Goal: Information Seeking & Learning: Learn about a topic

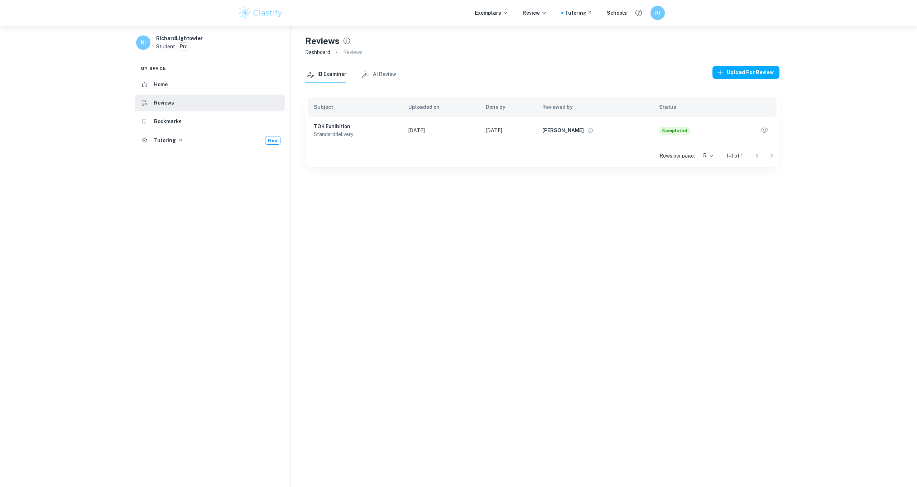
click at [472, 130] on icon "button" at bounding box center [764, 130] width 9 height 9
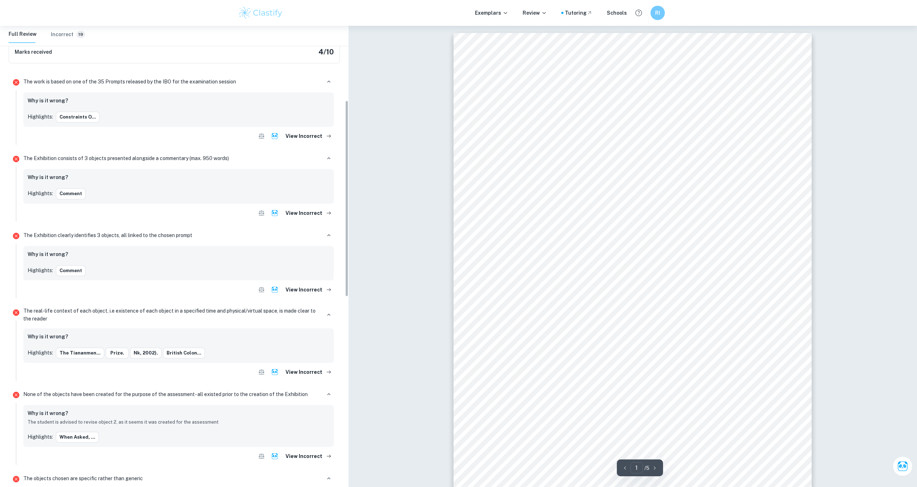
scroll to position [175, 0]
click at [310, 212] on button "View Incorrect" at bounding box center [308, 212] width 51 height 13
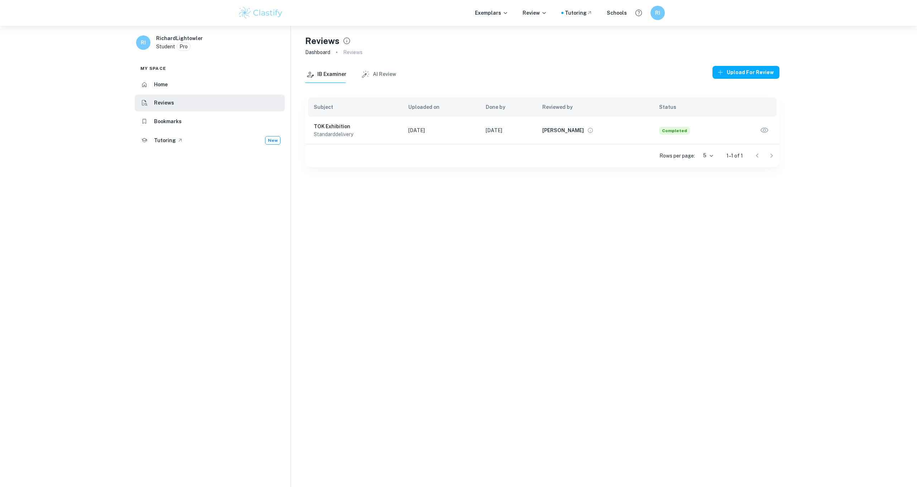
click at [472, 129] on icon "button" at bounding box center [765, 130] width 8 height 5
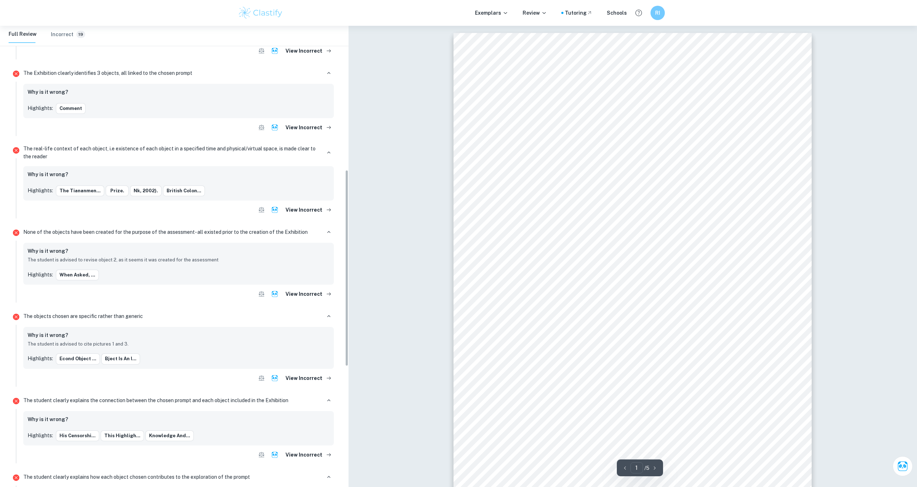
scroll to position [338, 0]
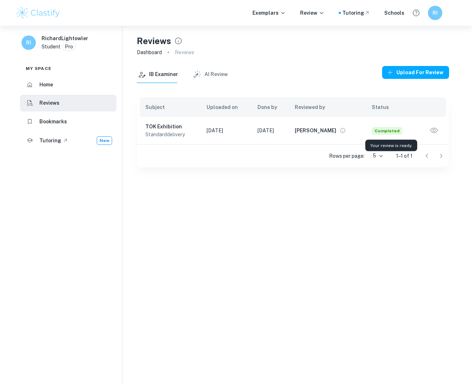
click at [387, 130] on span "Completed" at bounding box center [387, 131] width 31 height 8
click at [435, 129] on icon "button" at bounding box center [434, 130] width 8 height 5
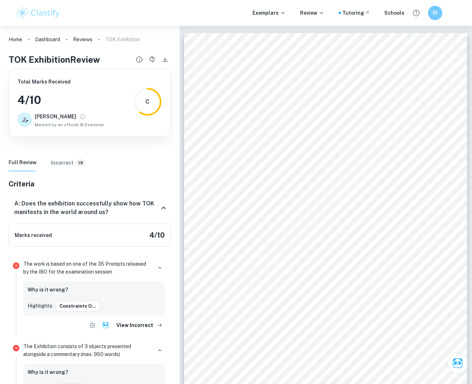
click at [215, 177] on div "Constraints on the Pursuit of Knowledge I chose these objects because of my int…" at bounding box center [325, 233] width 283 height 401
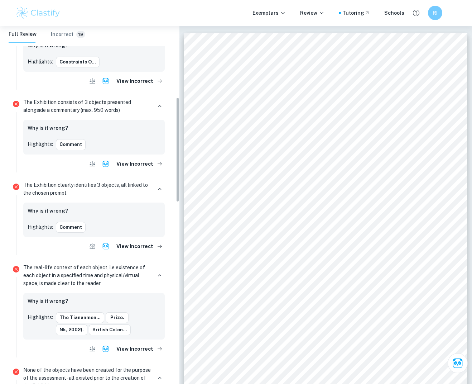
scroll to position [245, 0]
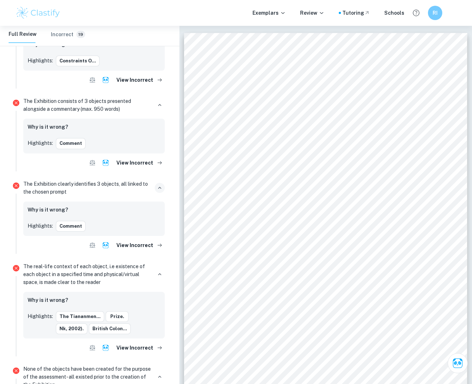
click at [159, 186] on icon "button" at bounding box center [160, 188] width 6 height 6
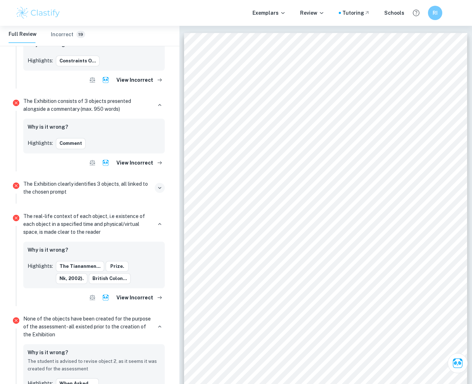
click at [159, 186] on icon "button" at bounding box center [160, 188] width 6 height 6
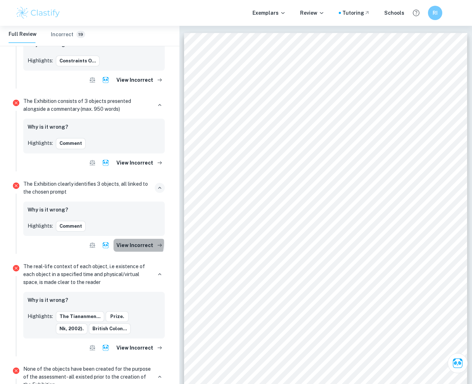
click at [129, 242] on button "View Incorrect" at bounding box center [139, 245] width 51 height 13
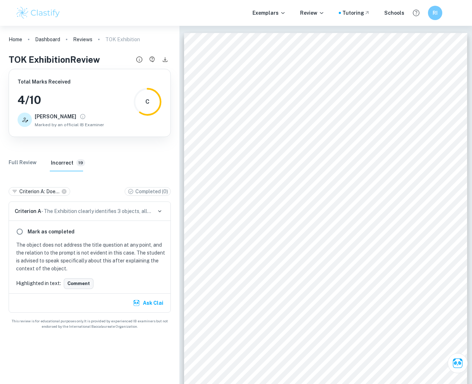
click at [82, 283] on button "Comment" at bounding box center [79, 283] width 30 height 11
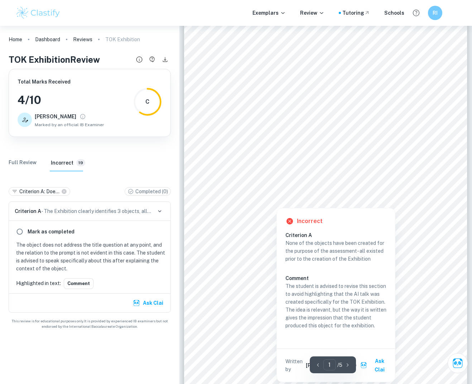
scroll to position [46, 0]
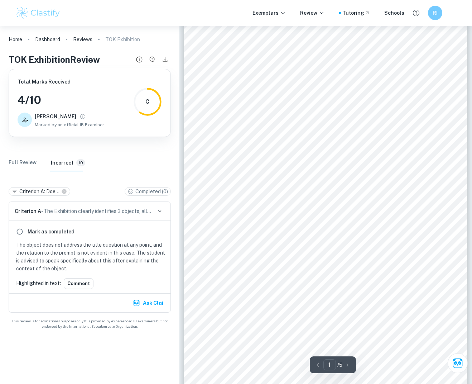
click at [440, 159] on div "Constraints on the Pursuit of Knowledge I chose these objects because of my int…" at bounding box center [325, 187] width 283 height 401
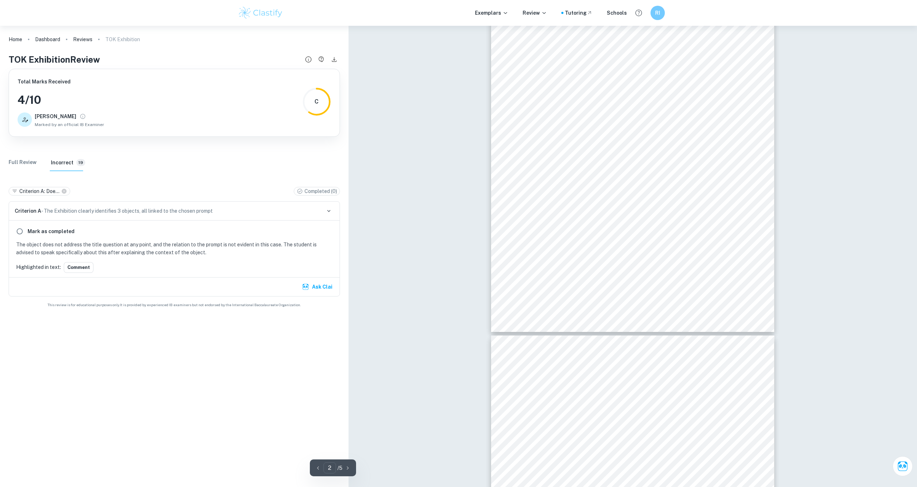
scroll to position [509, 0]
drag, startPoint x: 655, startPoint y: 145, endPoint x: 656, endPoint y: 150, distance: 5.5
click at [472, 147] on div "The second object is a photograph of German physician Werner Forssmann alongsid…" at bounding box center [632, 129] width 283 height 401
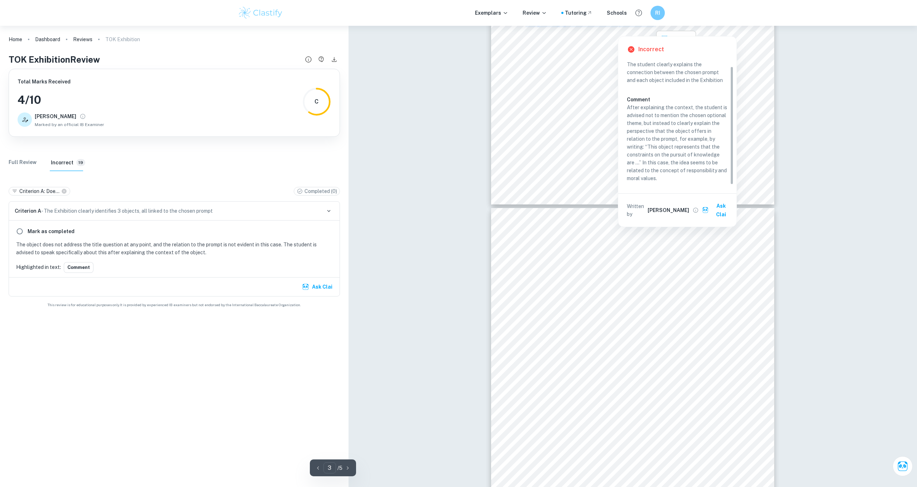
scroll to position [643, 0]
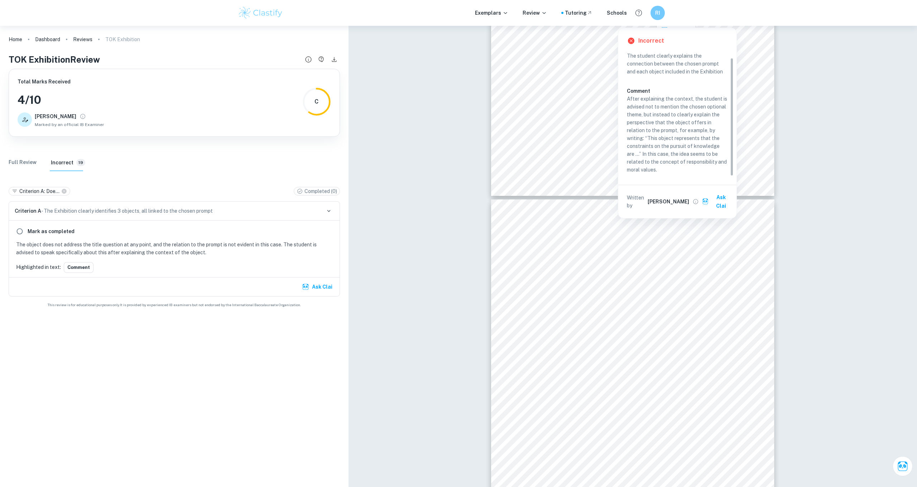
click at [472, 196] on button "Ask Clai" at bounding box center [717, 202] width 33 height 22
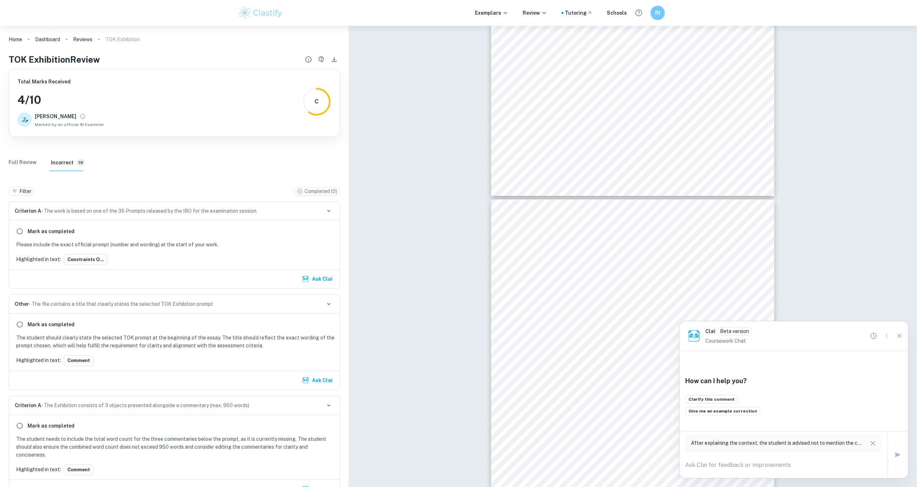
scroll to position [1015, 0]
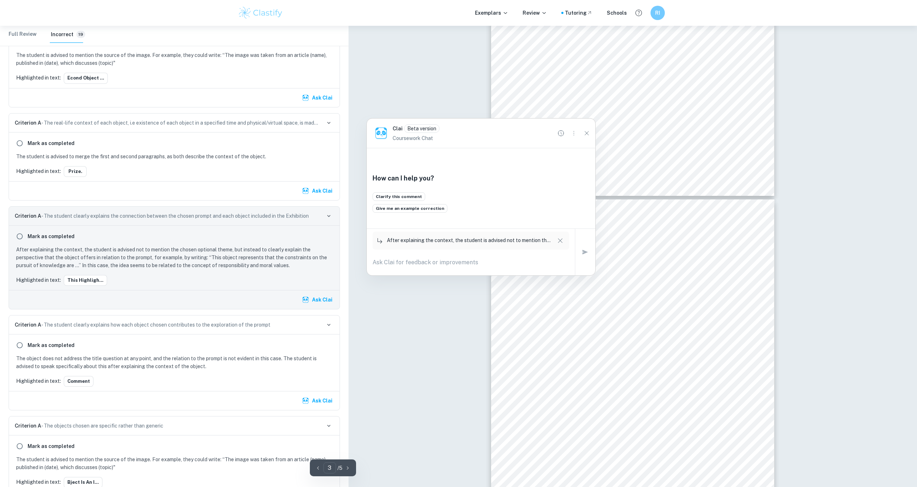
drag, startPoint x: 769, startPoint y: 328, endPoint x: 456, endPoint y: 125, distance: 372.8
click at [456, 125] on div "Clai Beta version Coursework Chat" at bounding box center [481, 133] width 229 height 29
click at [403, 196] on button "Clarify this comment" at bounding box center [399, 196] width 53 height 9
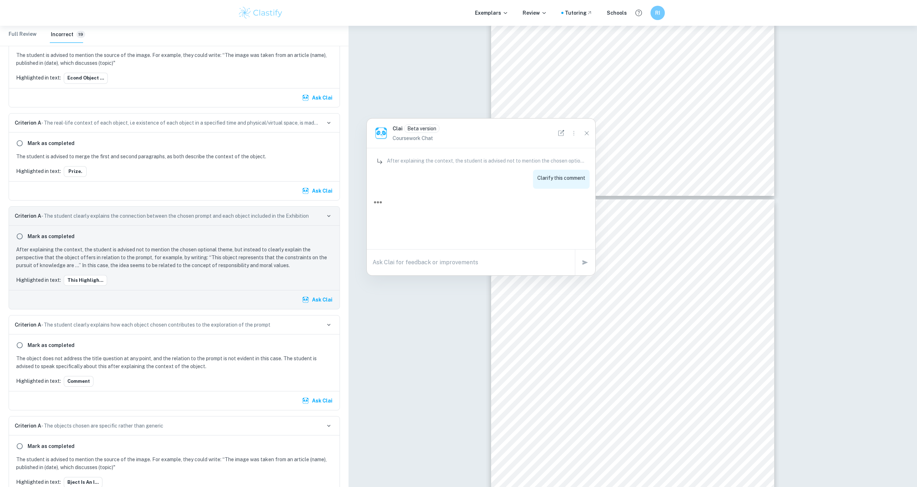
scroll to position [0, 0]
click at [472, 132] on icon "Close" at bounding box center [587, 133] width 8 height 8
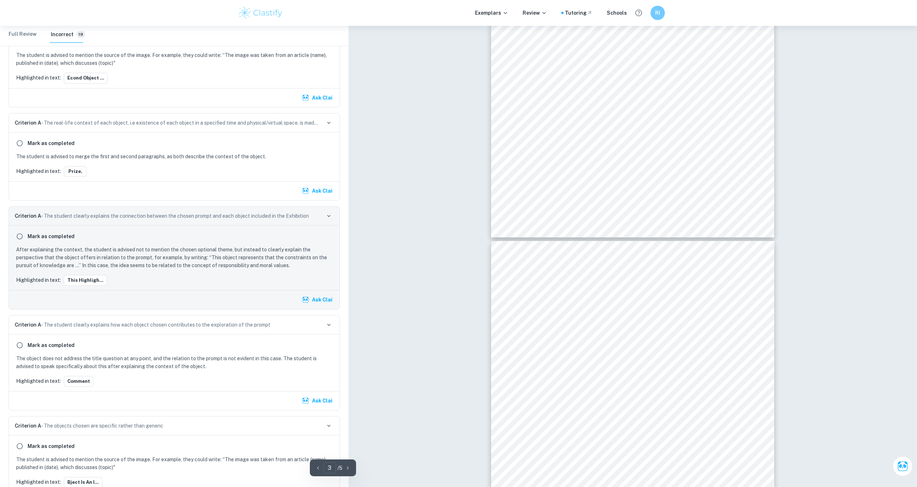
scroll to position [600, 0]
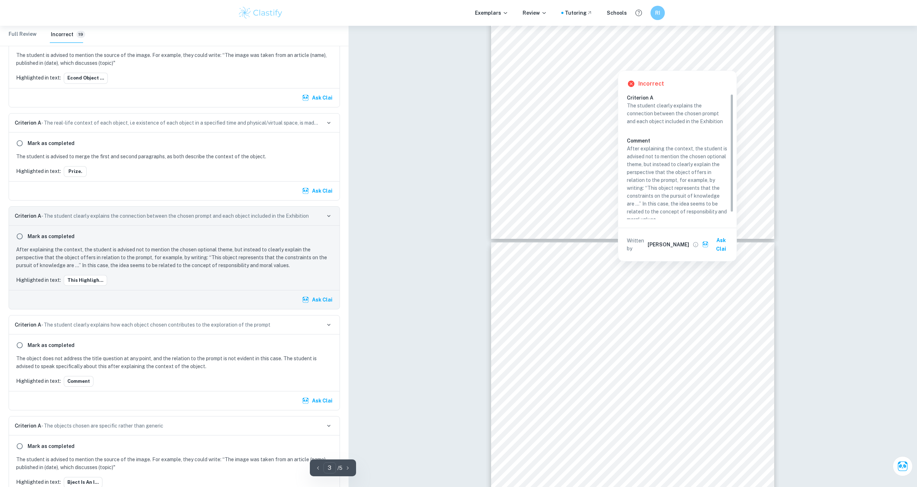
click at [472, 62] on div at bounding box center [618, 65] width 185 height 7
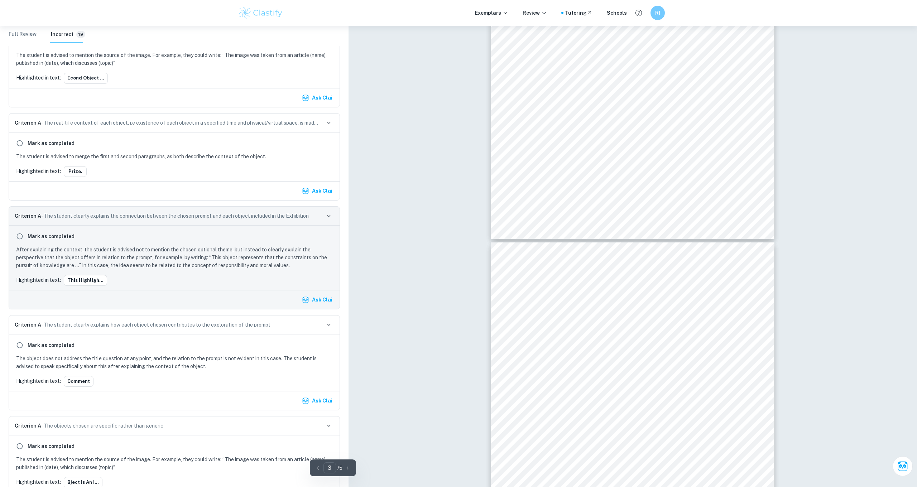
scroll to position [1015, 0]
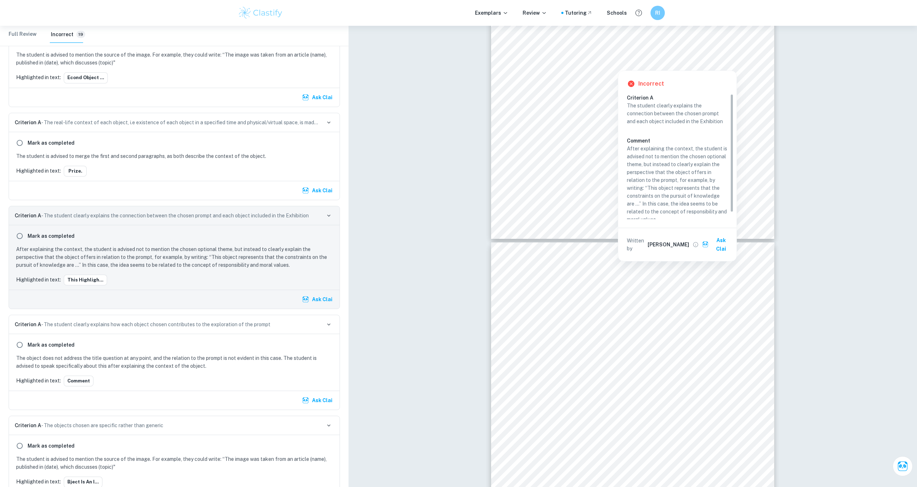
click at [472, 238] on button "Ask Clai" at bounding box center [717, 245] width 33 height 22
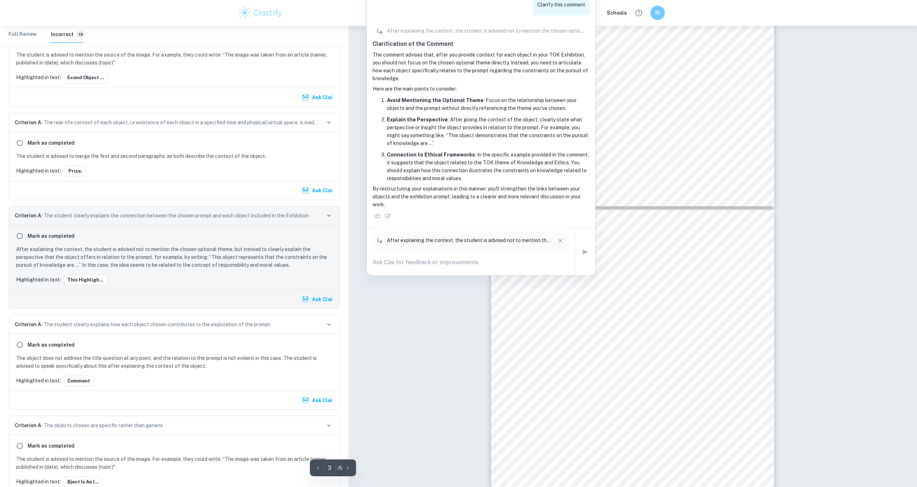
scroll to position [643, 0]
click at [472, 240] on icon "button" at bounding box center [560, 241] width 9 height 9
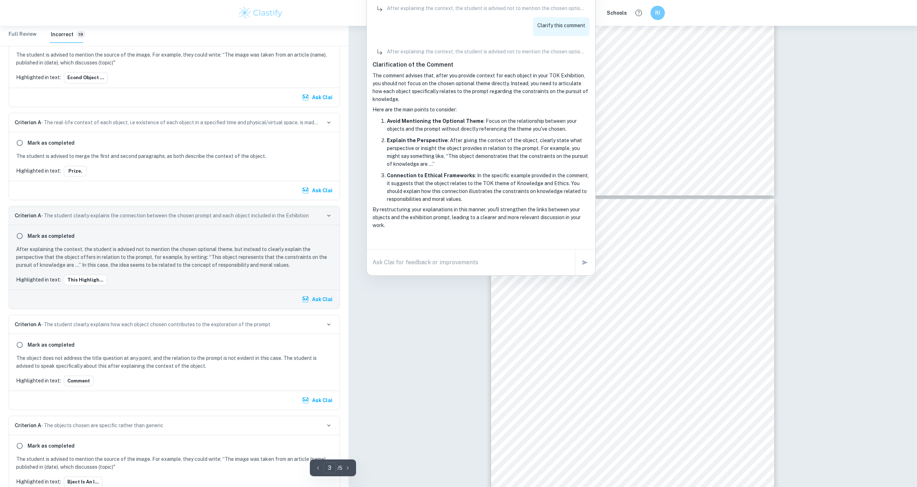
type input "2"
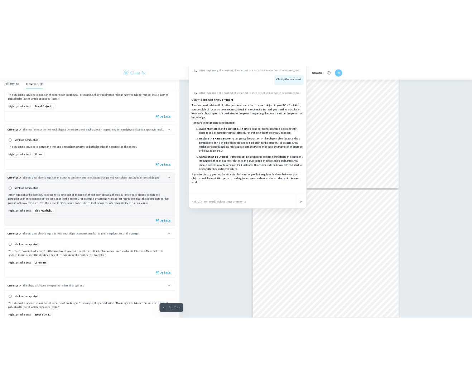
scroll to position [205, 0]
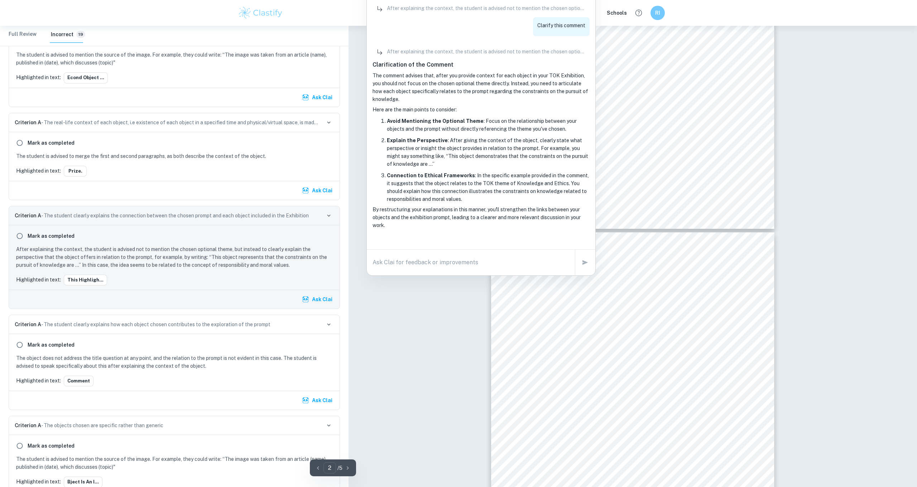
click at [472, 166] on span "becomes" at bounding box center [706, 169] width 20 height 6
click at [472, 210] on div "Constraints on the Pursuit of Knowledge I chose these objects because of my int…" at bounding box center [632, 28] width 283 height 401
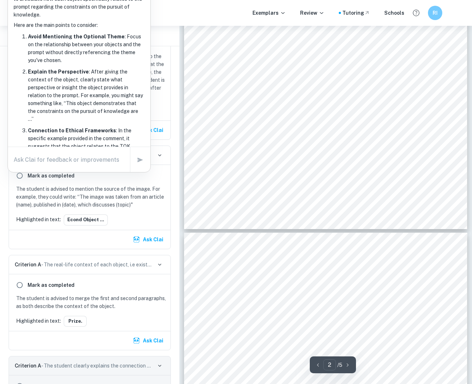
click at [413, 169] on div "Constraints on the Pursuit of Knowledge I chose these objects because of my int…" at bounding box center [325, 28] width 283 height 401
click at [415, 109] on div "Constraints on the Pursuit of Knowledge I chose these objects because of my int…" at bounding box center [325, 28] width 283 height 401
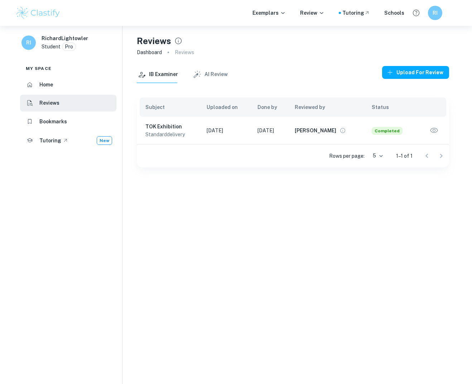
click at [435, 128] on icon "button" at bounding box center [434, 130] width 9 height 9
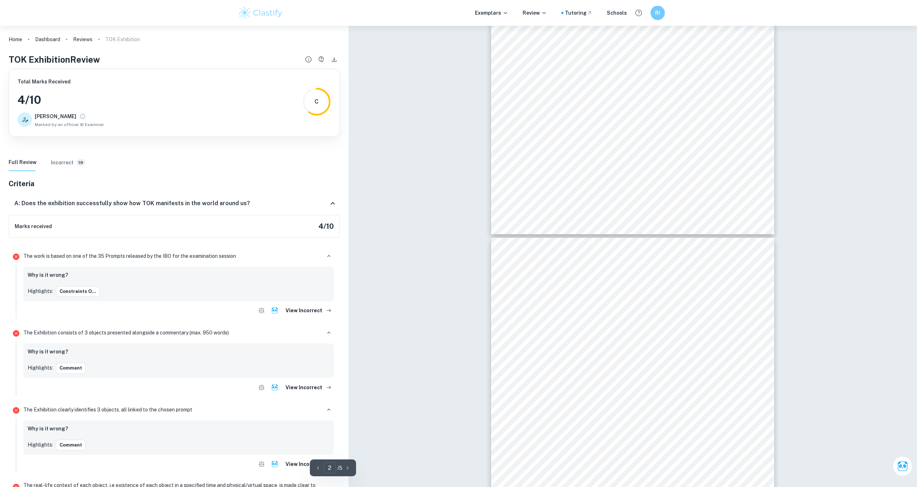
type input "3"
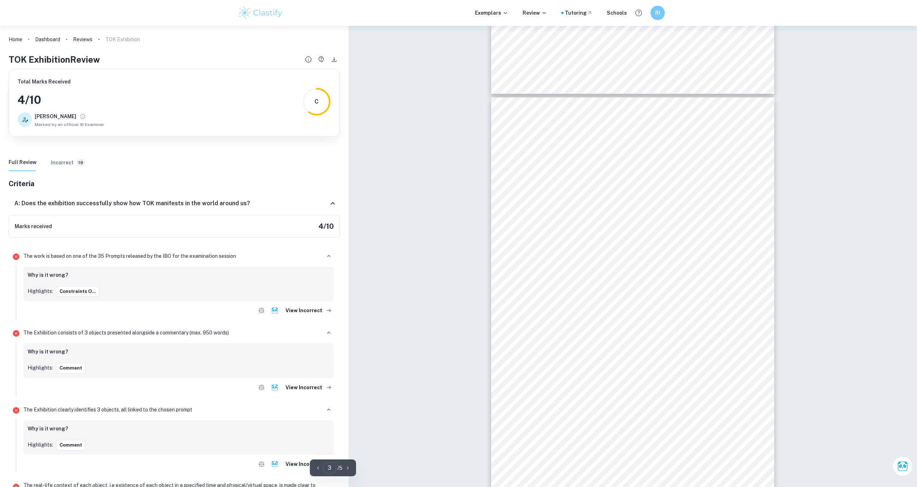
scroll to position [745, 0]
